Goal: Information Seeking & Learning: Learn about a topic

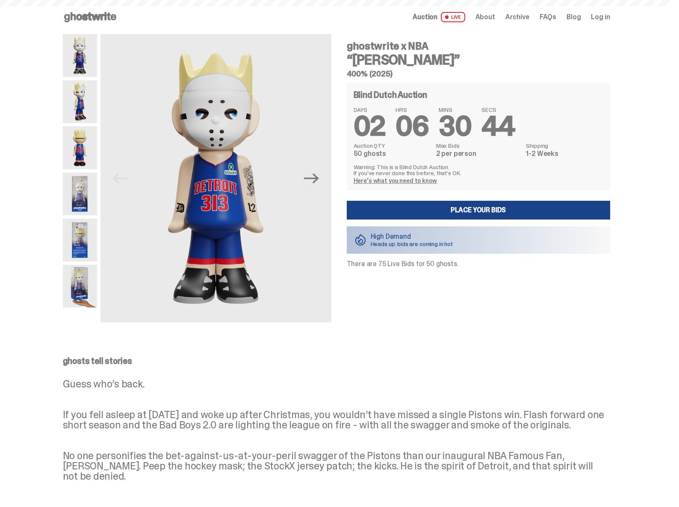
click at [80, 16] on use at bounding box center [90, 17] width 52 height 10
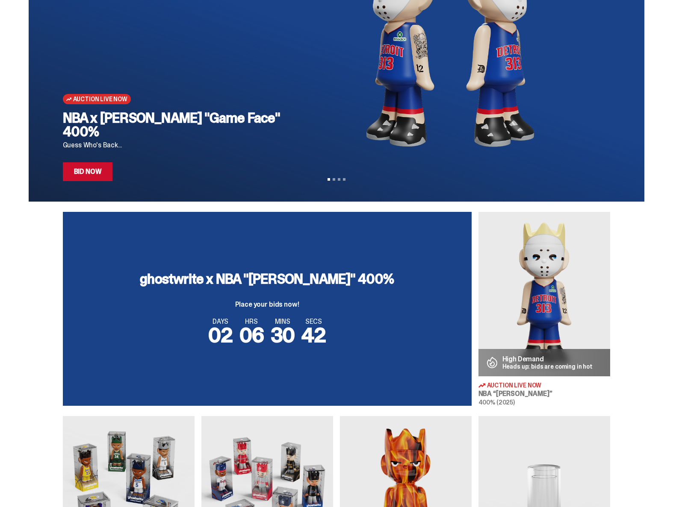
scroll to position [130, 0]
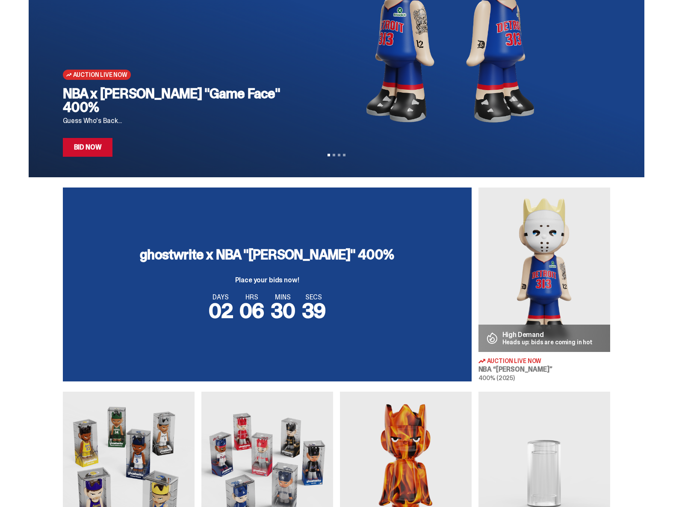
click at [279, 254] on h3 "ghostwrite x NBA "[PERSON_NAME]" 400%" at bounding box center [267, 255] width 254 height 14
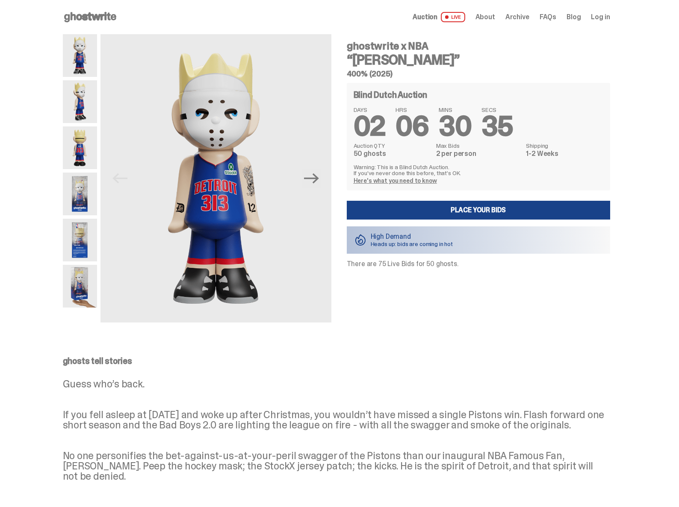
click at [94, 100] on img at bounding box center [80, 101] width 34 height 43
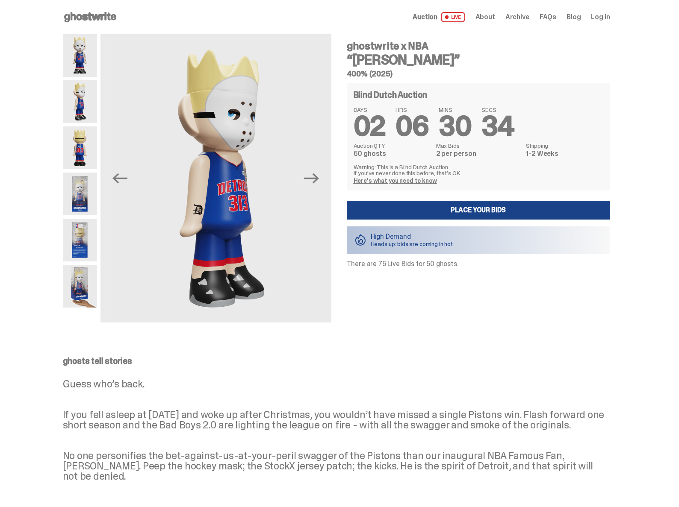
click at [82, 138] on img at bounding box center [80, 148] width 34 height 43
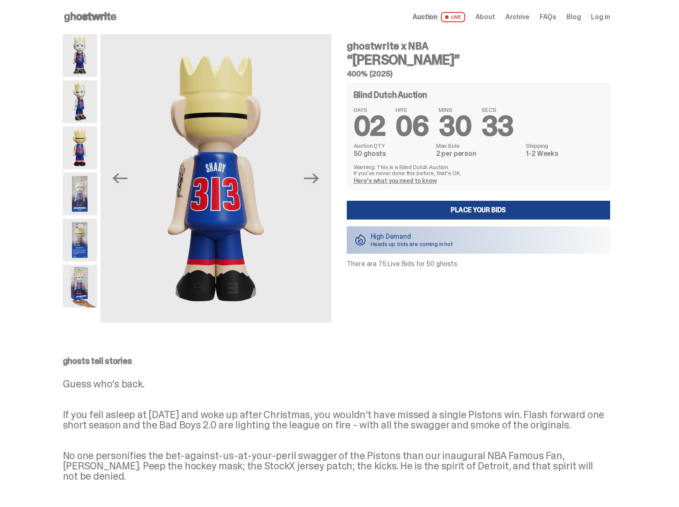
click at [77, 192] on img at bounding box center [80, 194] width 34 height 43
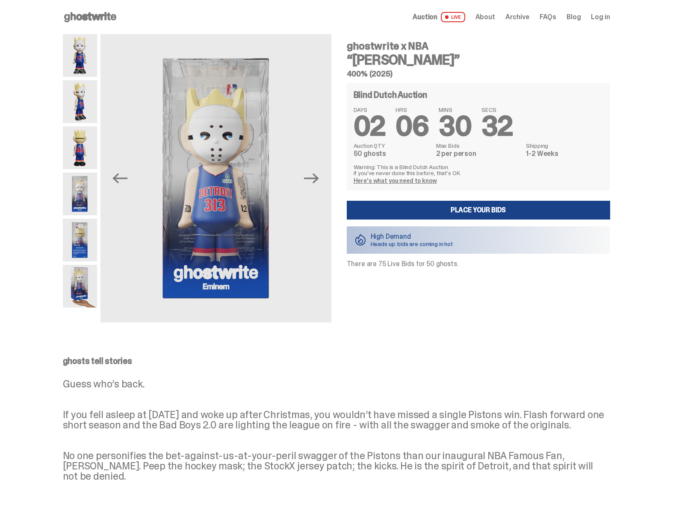
click at [77, 238] on img at bounding box center [80, 240] width 34 height 43
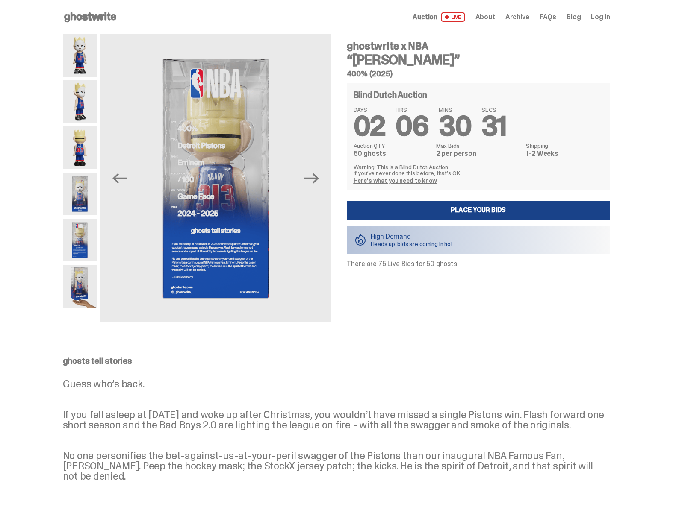
click at [73, 283] on img at bounding box center [80, 286] width 34 height 43
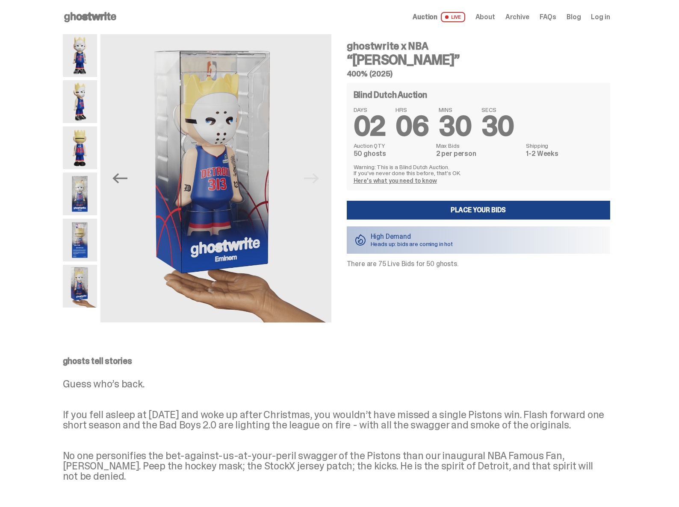
click at [75, 246] on img at bounding box center [80, 240] width 34 height 43
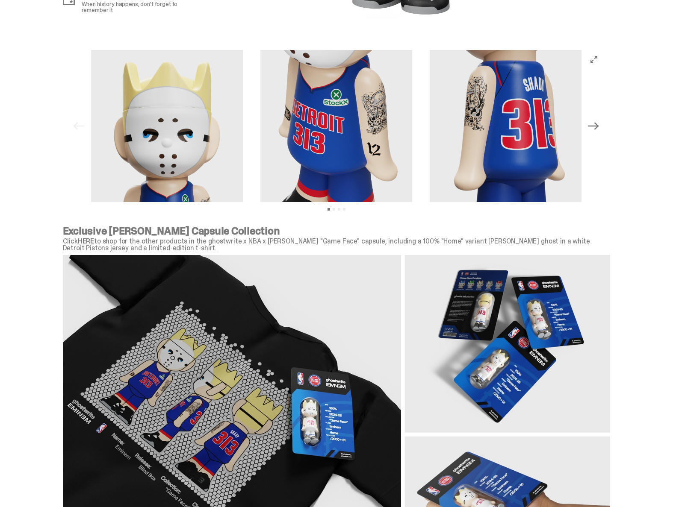
scroll to position [871, 0]
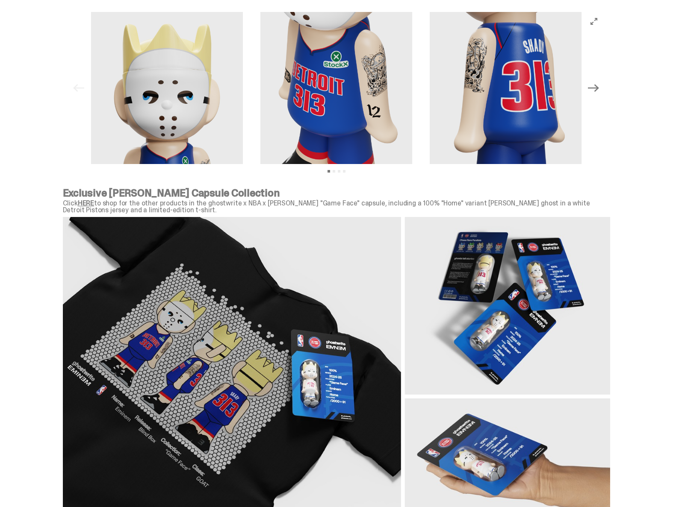
click at [91, 200] on link "HERE" at bounding box center [86, 203] width 16 height 9
